Goal: Information Seeking & Learning: Compare options

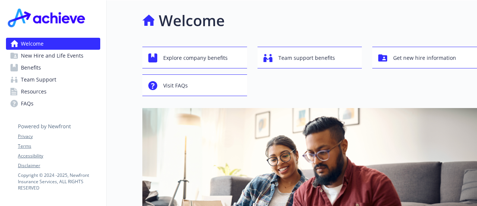
click at [30, 65] on span "Benefits" at bounding box center [31, 68] width 20 height 12
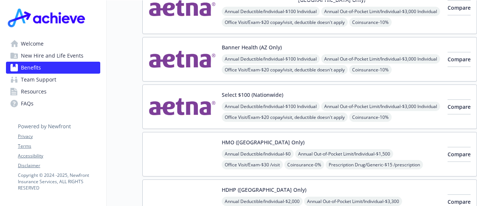
scroll to position [203, 0]
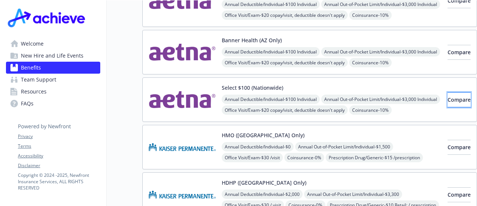
click at [448, 96] on span "Compare" at bounding box center [459, 99] width 23 height 7
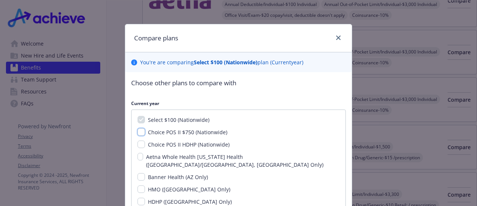
click at [138, 130] on input "Choice POS II $750 (Nationwide)" at bounding box center [141, 131] width 7 height 7
checkbox input "true"
click at [138, 142] on input "Choice POS II HDHP (Nationwide)" at bounding box center [141, 143] width 7 height 7
checkbox input "true"
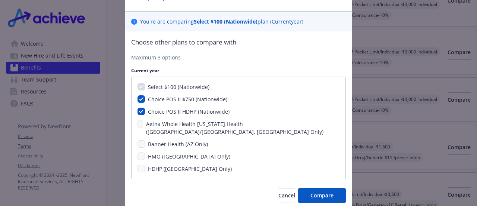
scroll to position [37, 0]
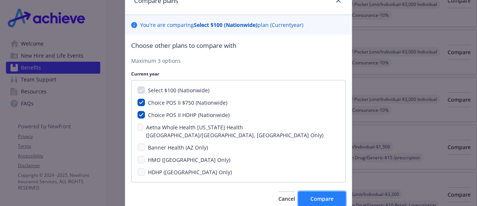
click at [315, 195] on span "Compare" at bounding box center [322, 198] width 23 height 7
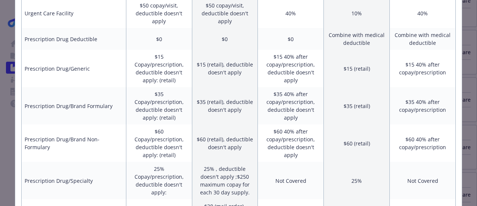
scroll to position [0, 0]
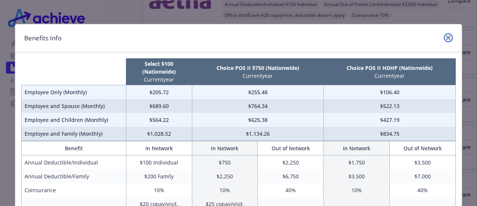
click at [445, 35] on link "close" at bounding box center [448, 37] width 9 height 9
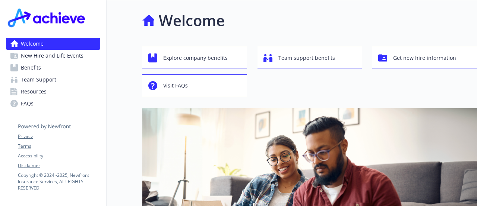
click at [26, 67] on span "Benefits" at bounding box center [31, 68] width 20 height 12
